Goal: Task Accomplishment & Management: Manage account settings

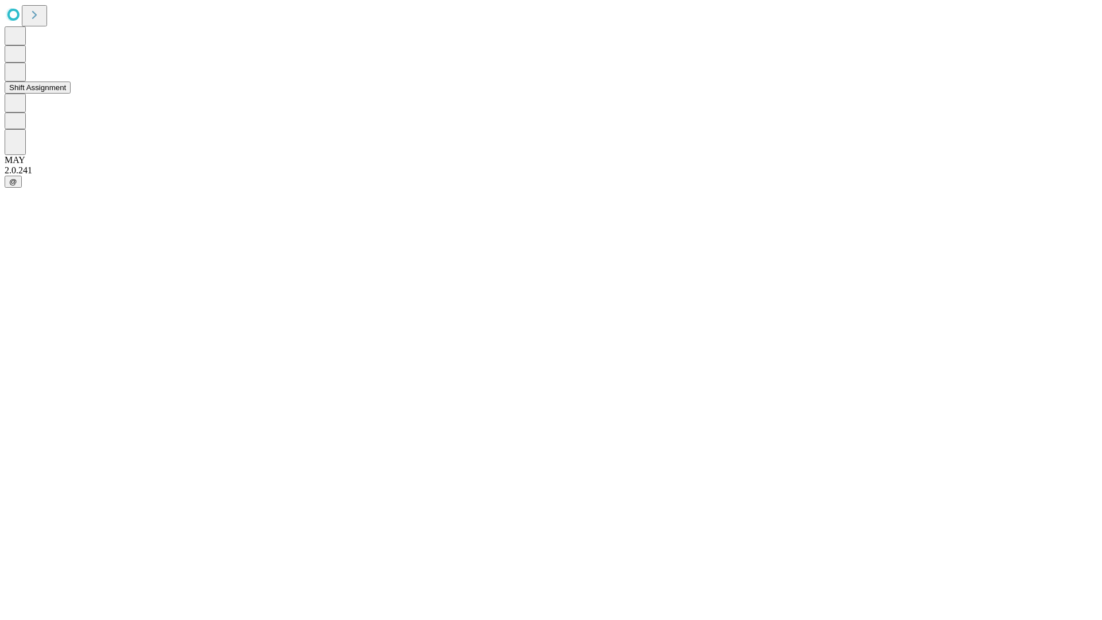
click at [71, 94] on button "Shift Assignment" at bounding box center [38, 87] width 66 height 12
